Goal: Check status: Check status

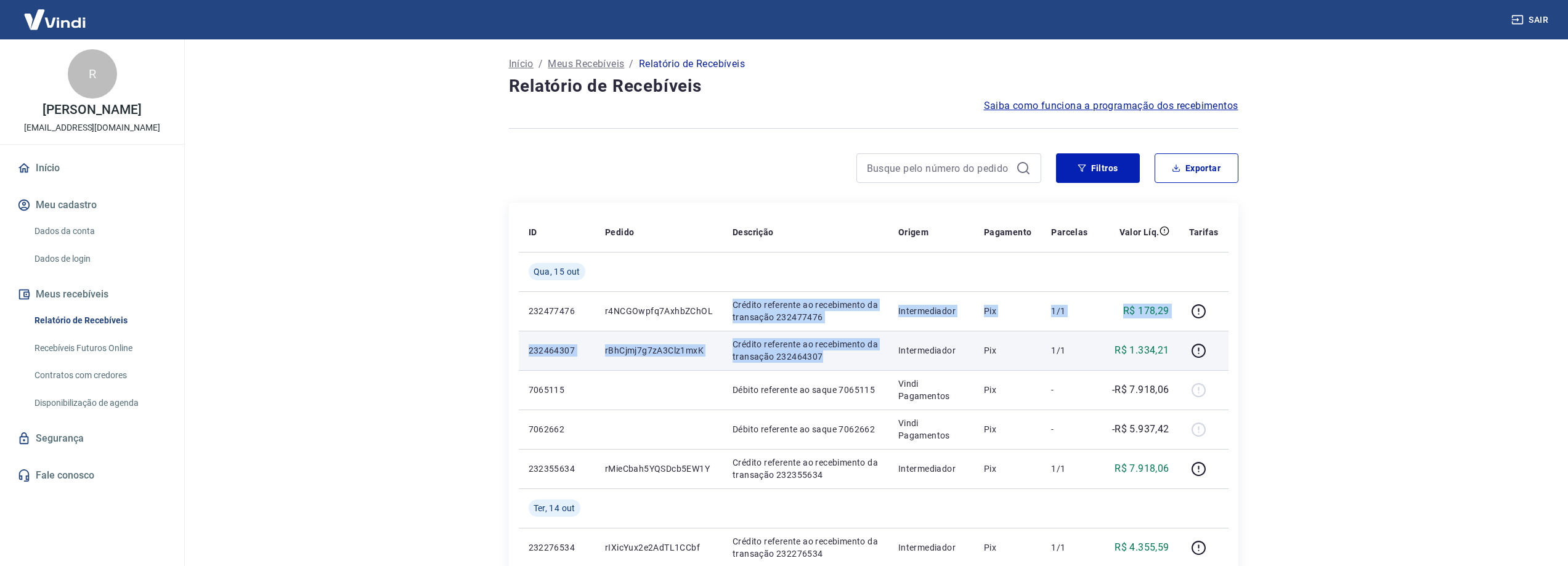
drag, startPoint x: 733, startPoint y: 303, endPoint x: 861, endPoint y: 356, distance: 138.5
click at [861, 356] on p "Crédito referente ao recebimento da transação 232464307" at bounding box center [806, 350] width 146 height 25
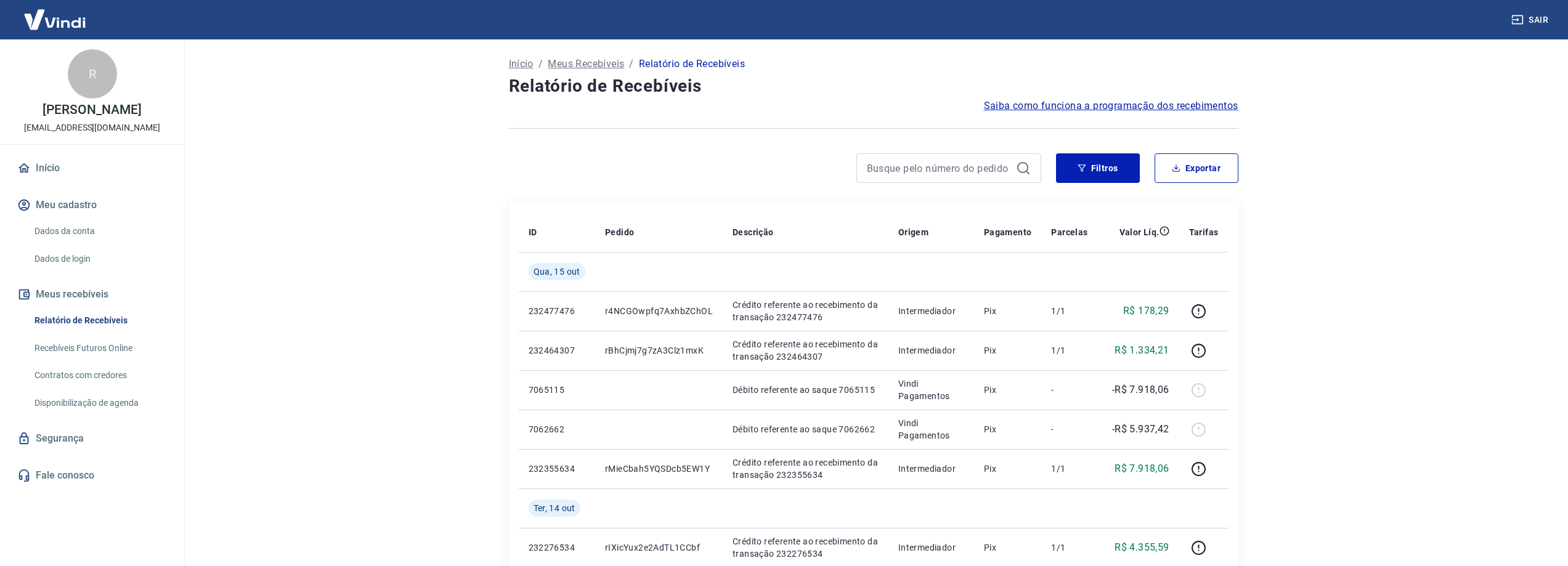
click at [429, 219] on main "Início / Meus Recebíveis / Relatório de Recebíveis Relatório de Recebíveis Saib…" at bounding box center [873, 302] width 1389 height 526
